Goal: Find specific page/section

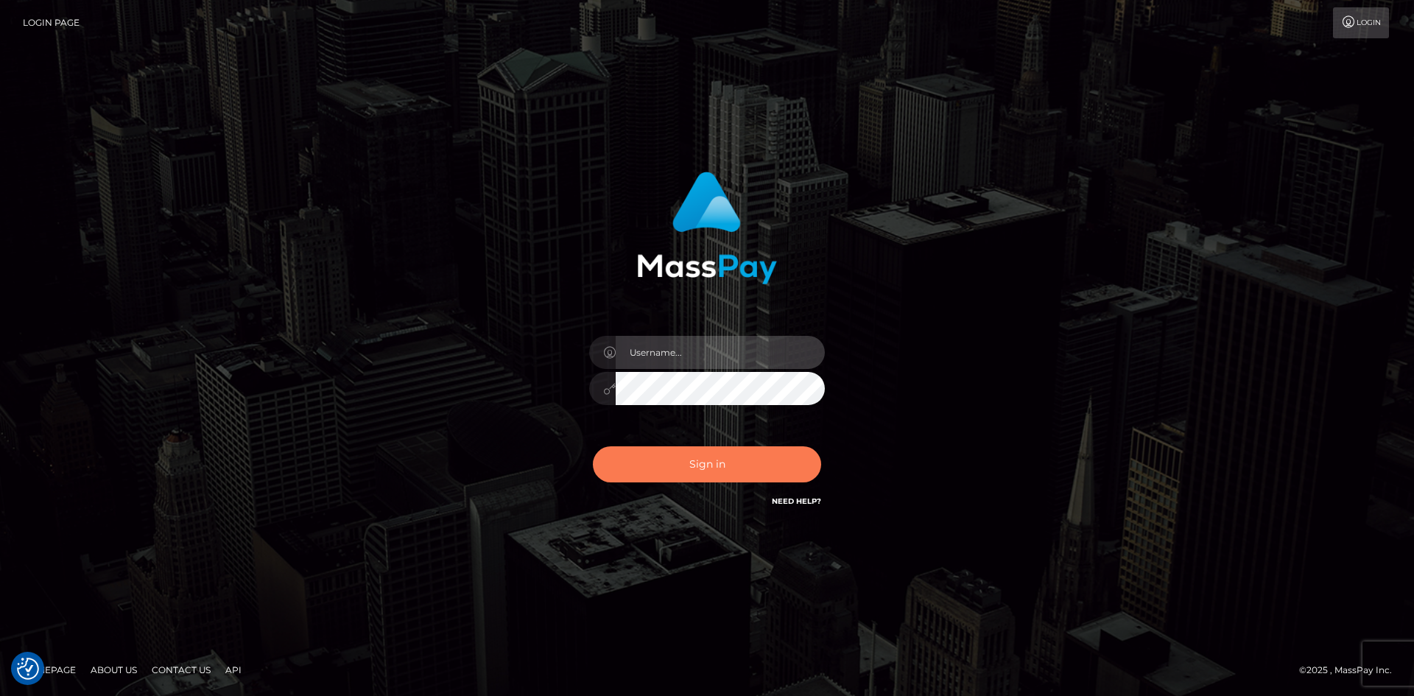
type input "hello.feetfinder"
click at [711, 459] on button "Sign in" at bounding box center [707, 464] width 228 height 36
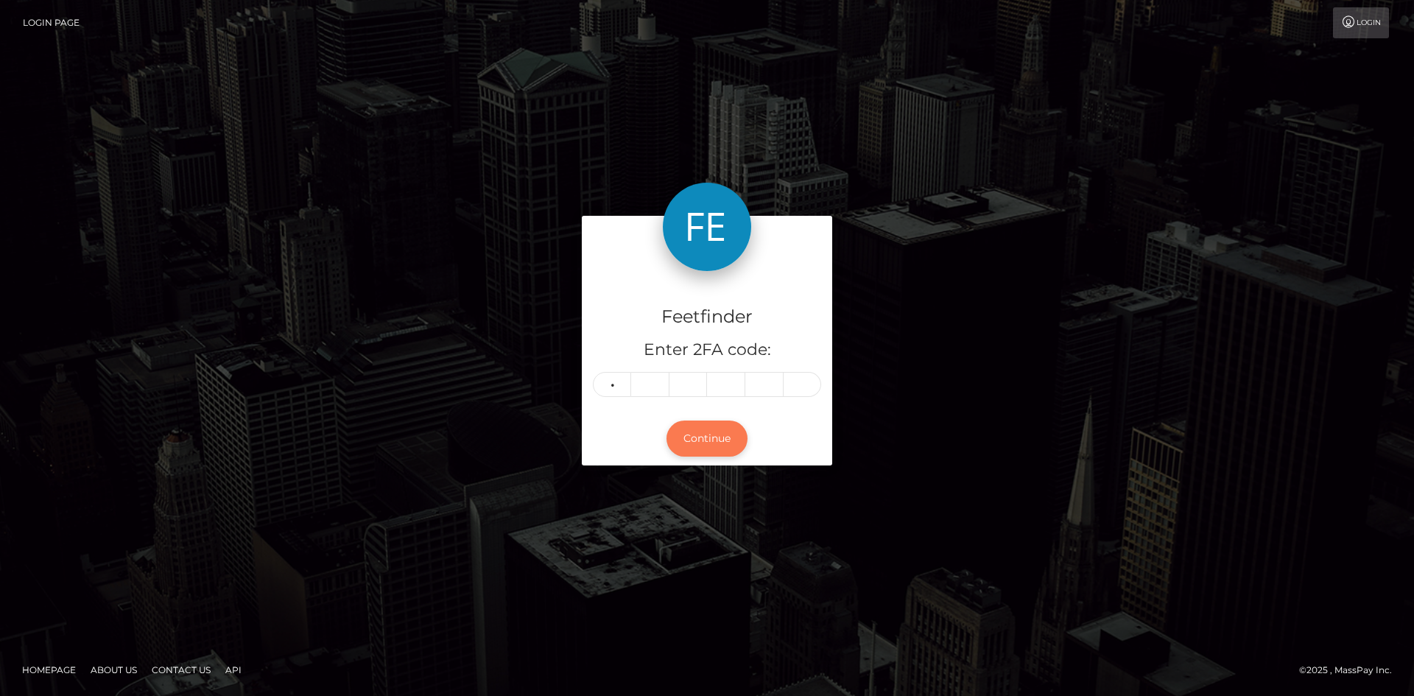
type input "7"
type input "2"
type input "9"
type input "8"
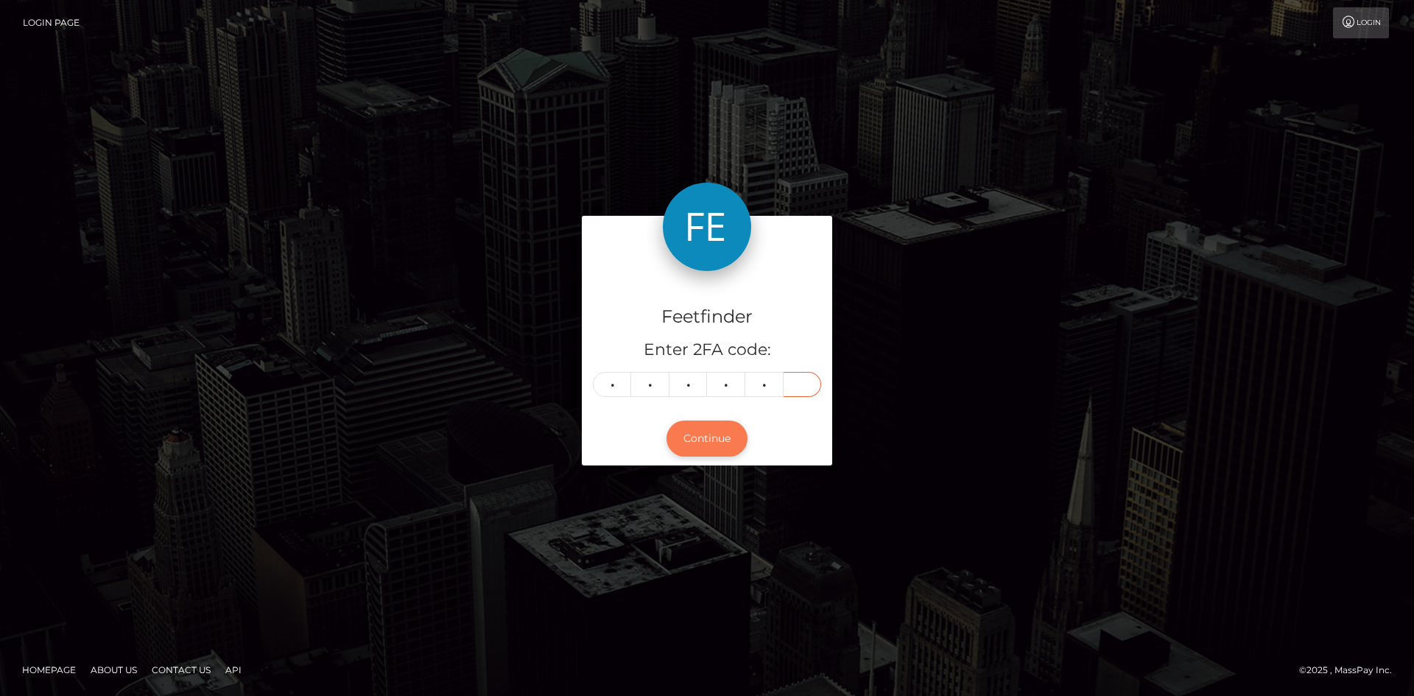
type input "6"
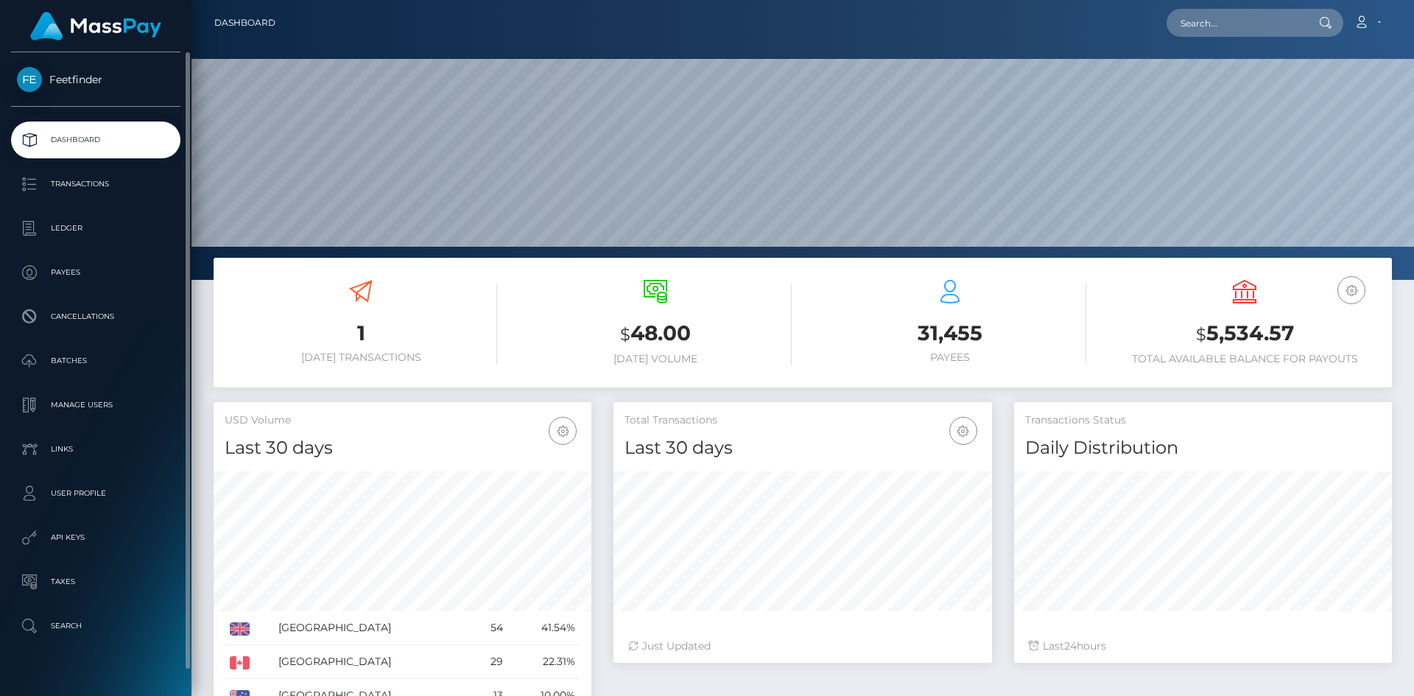
scroll to position [261, 379]
click at [68, 277] on p "Payees" at bounding box center [96, 272] width 158 height 22
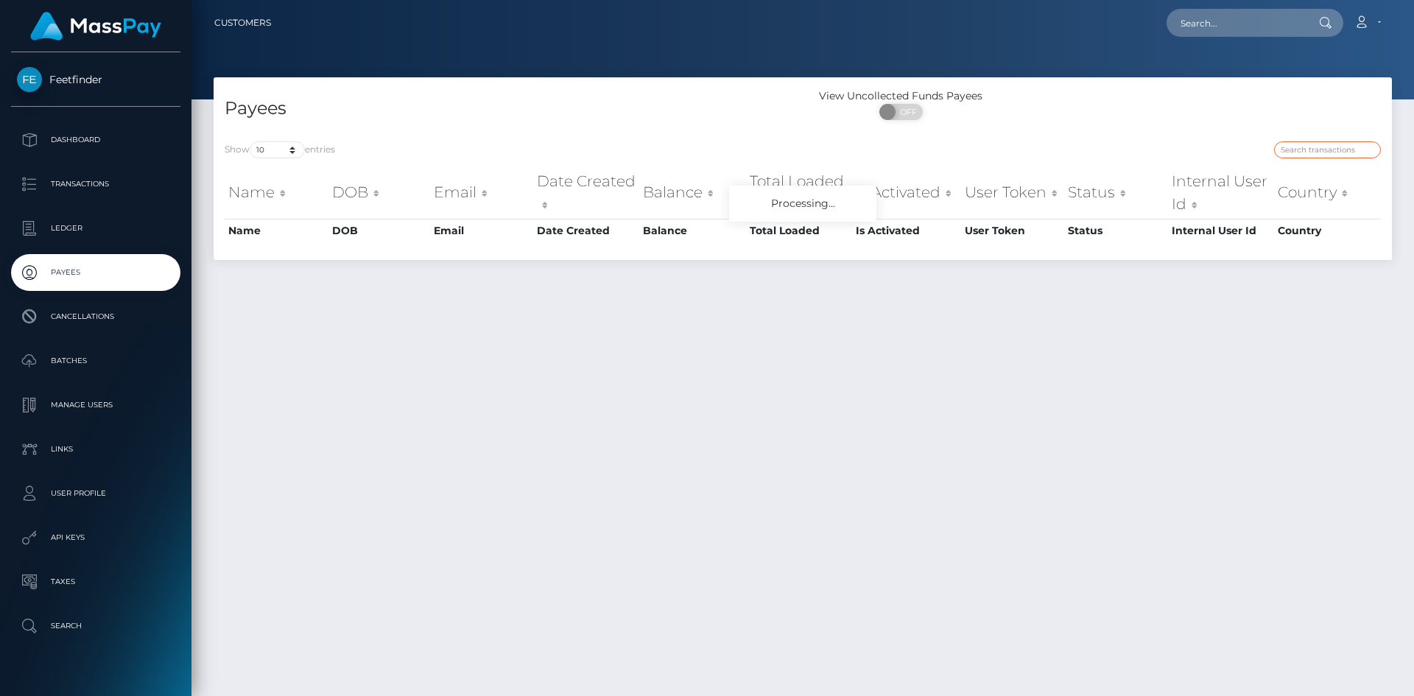
click at [1319, 145] on input "search" at bounding box center [1327, 149] width 107 height 17
paste input "f2e49753-8073-11f0-8023-0266f44cc279"
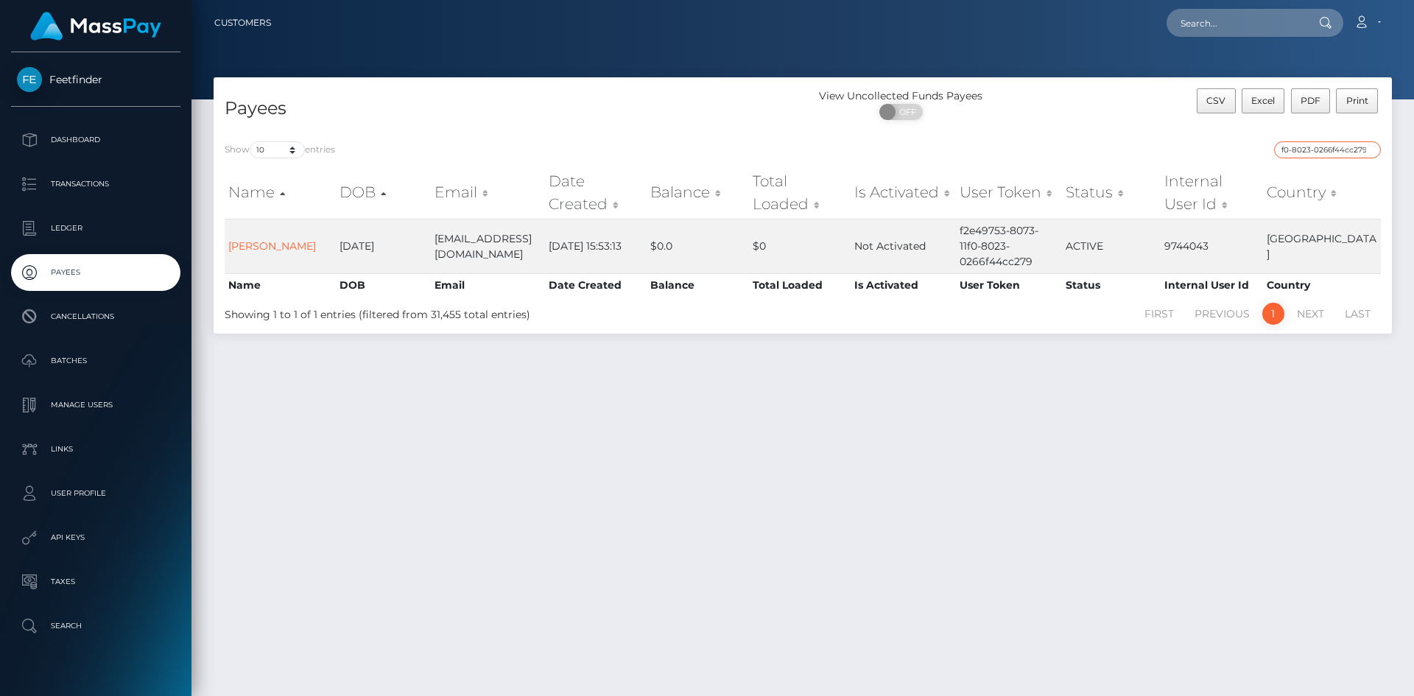
type input "f2e49753-8073-11f0-8023-0266f44cc279"
